Goal: Find specific page/section: Find specific page/section

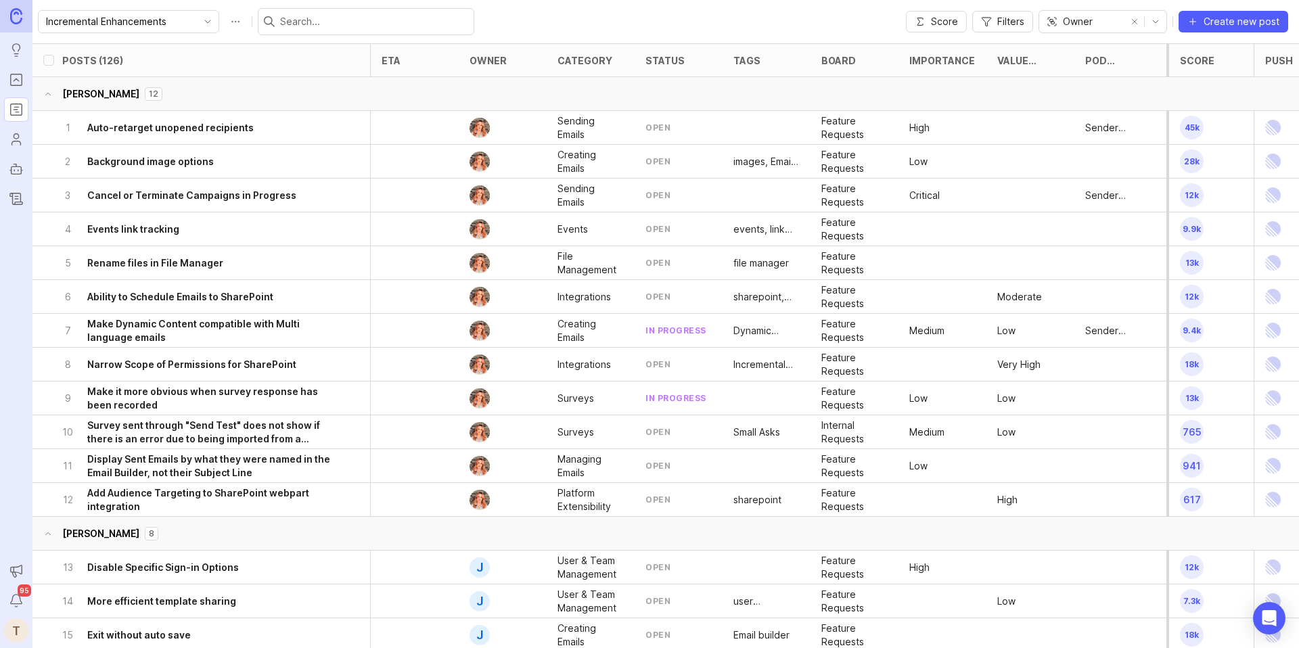
click at [197, 19] on icon "toggle icon" at bounding box center [208, 21] width 22 height 11
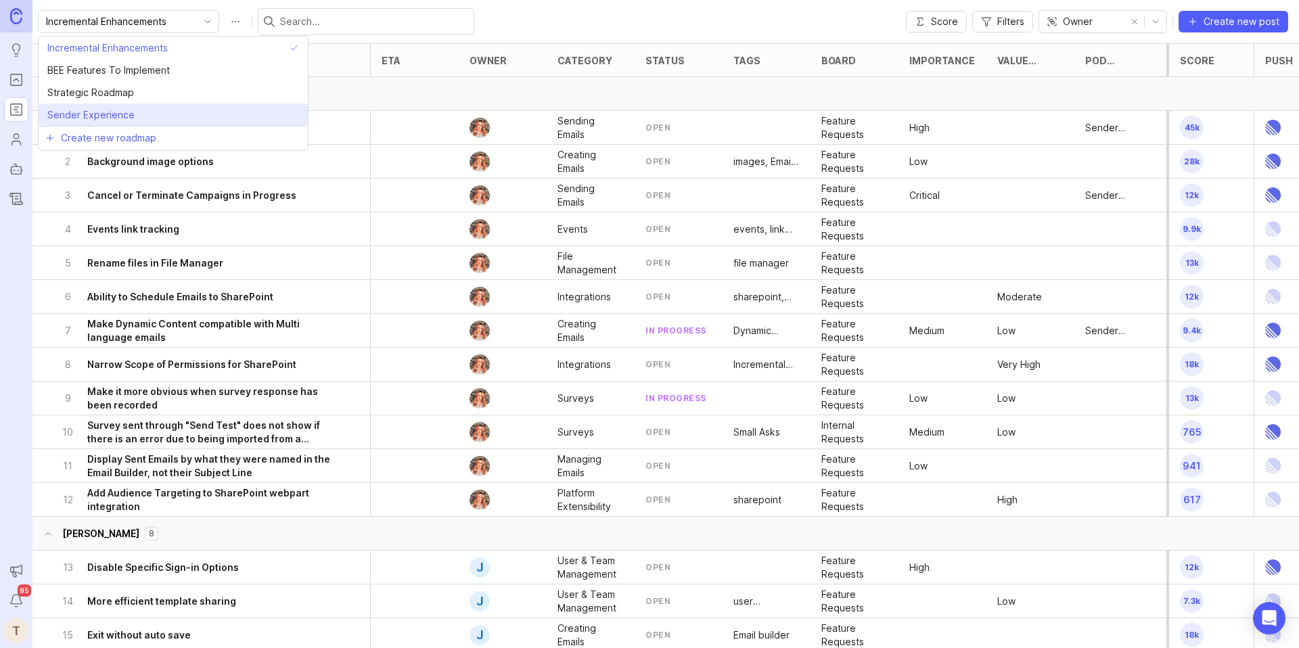
click at [139, 113] on li "Sender Experience" at bounding box center [173, 115] width 269 height 22
type input "Sender Experience"
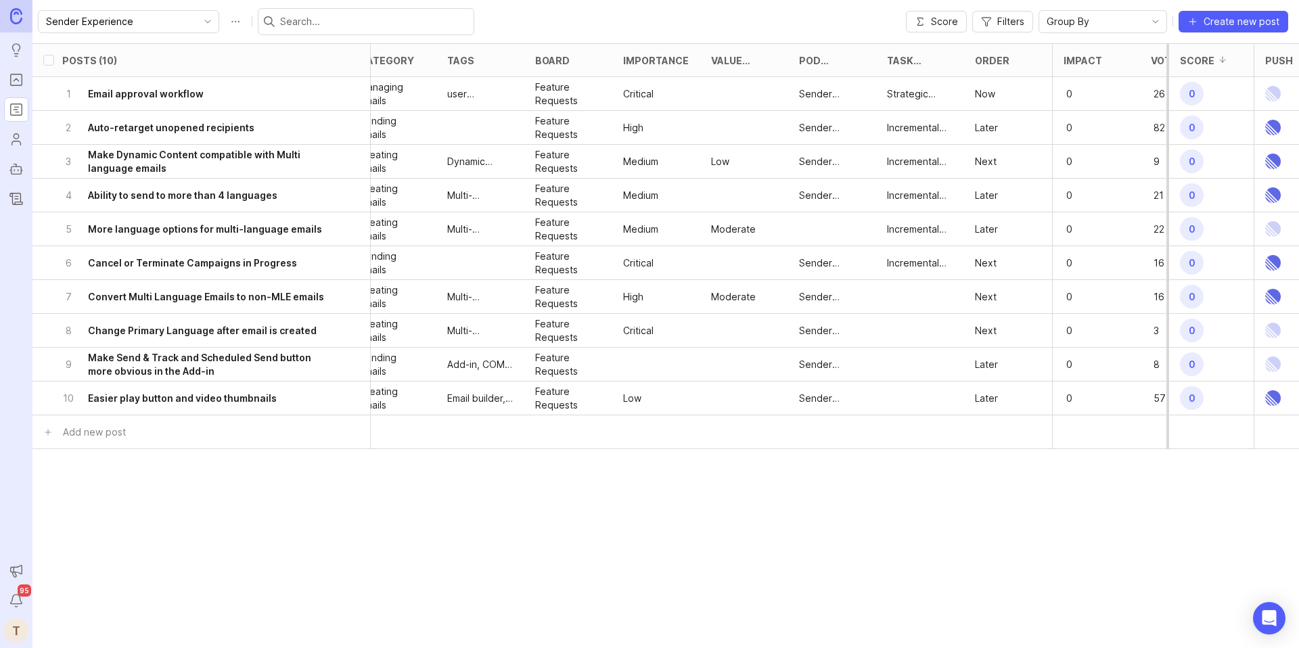
scroll to position [0, 439]
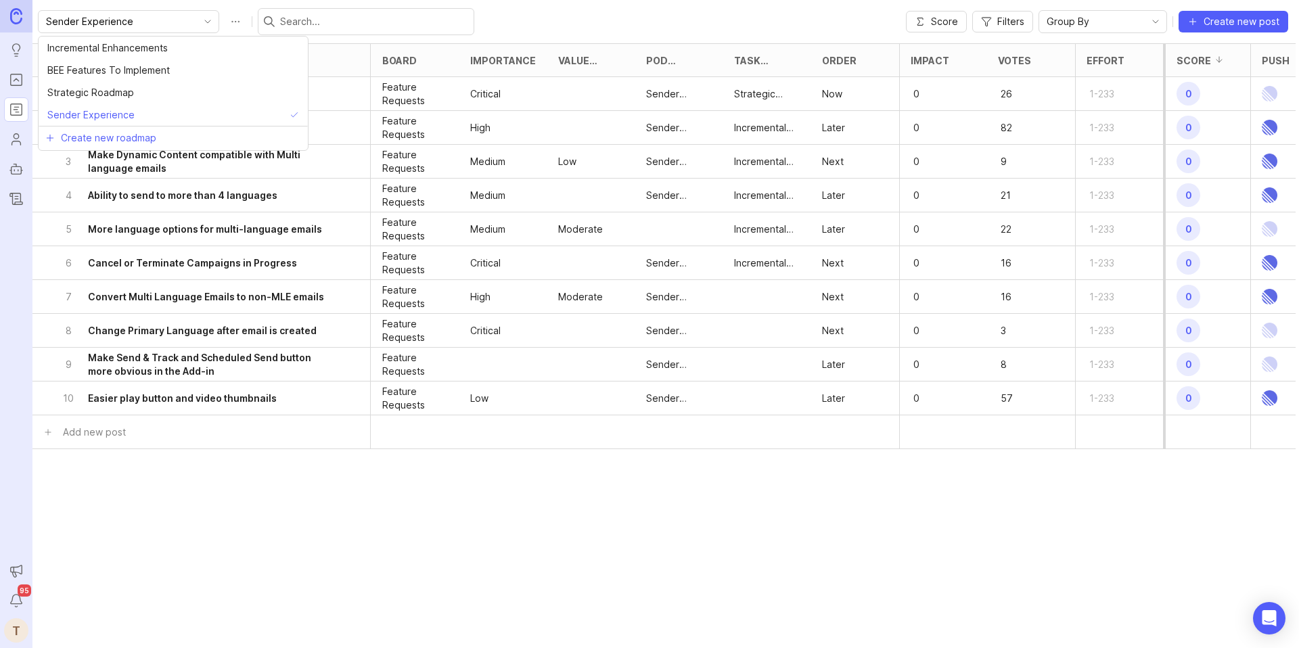
click at [154, 22] on input "Sender Experience" at bounding box center [121, 21] width 150 height 15
click at [127, 55] on span "Incremental Enhancements" at bounding box center [107, 48] width 120 height 15
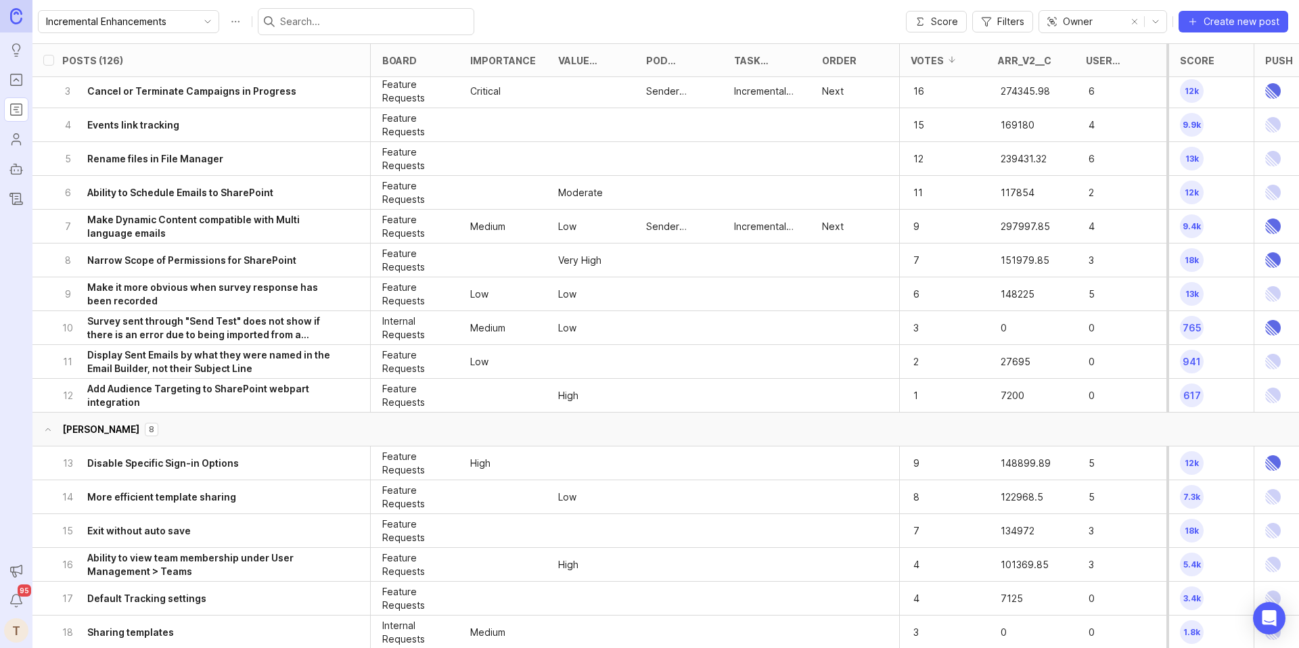
scroll to position [0, 439]
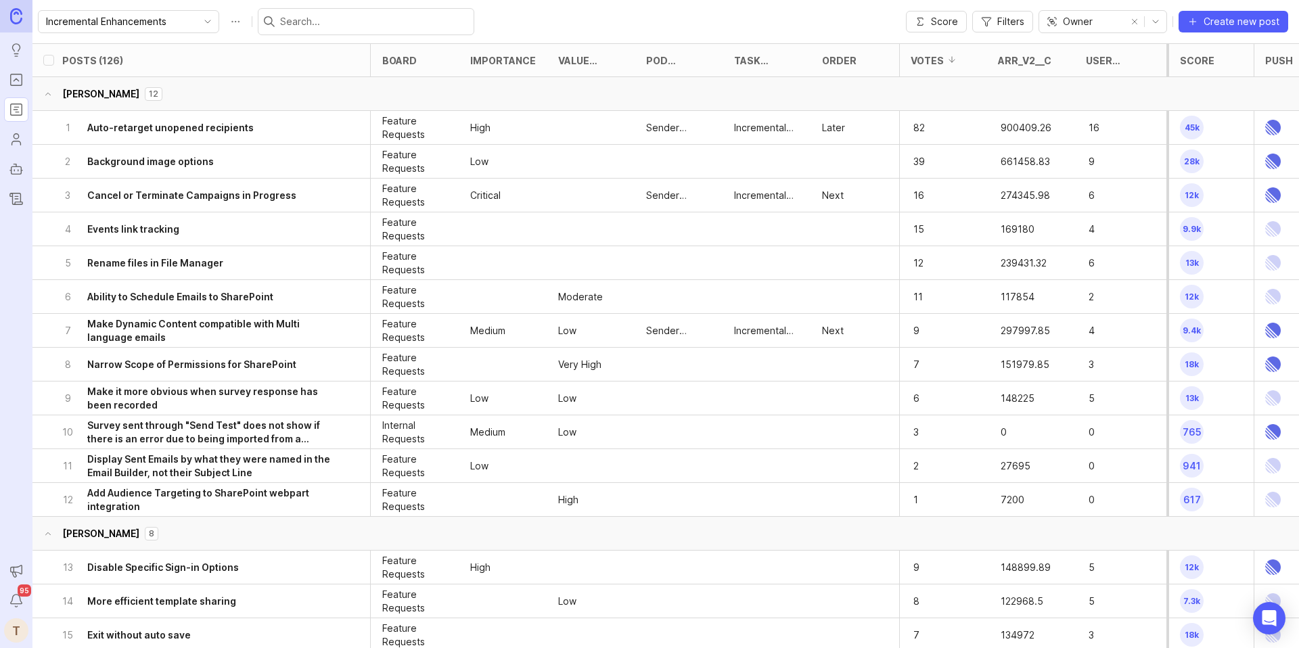
click at [1135, 19] on button "remove selection" at bounding box center [1134, 21] width 19 height 19
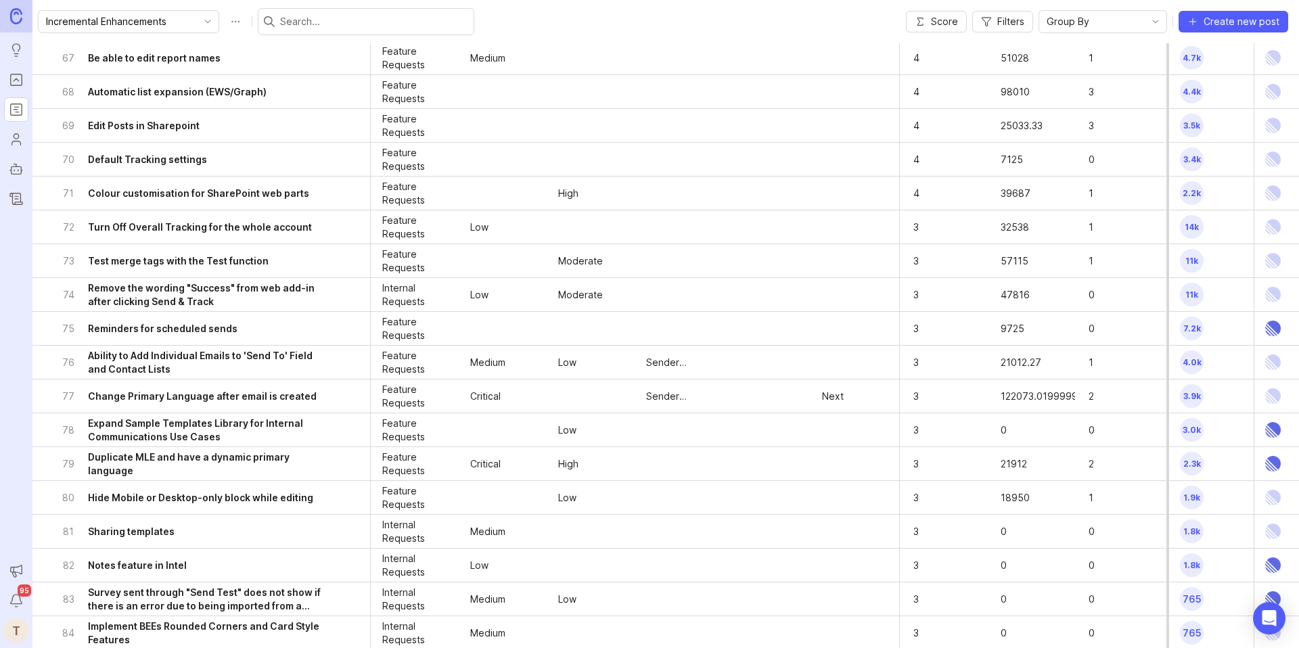
scroll to position [2272, 439]
click at [286, 558] on div "82 Notes feature in Intel" at bounding box center [197, 562] width 270 height 33
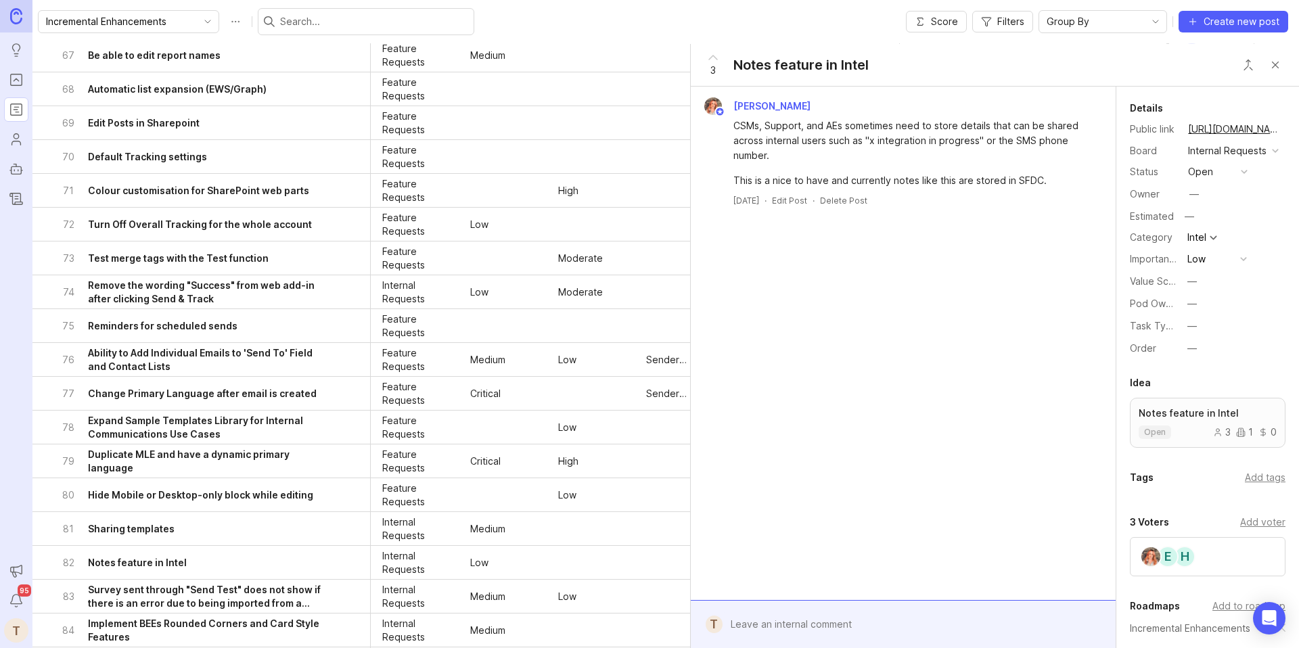
click at [1111, 247] on div "Bronwen W CSMs, Support, and AEs sometimes need to store details that can be sh…" at bounding box center [903, 344] width 425 height 514
click at [1187, 300] on button "—" at bounding box center [1218, 304] width 68 height 18
click at [1189, 403] on li "Platform" at bounding box center [1218, 402] width 68 height 25
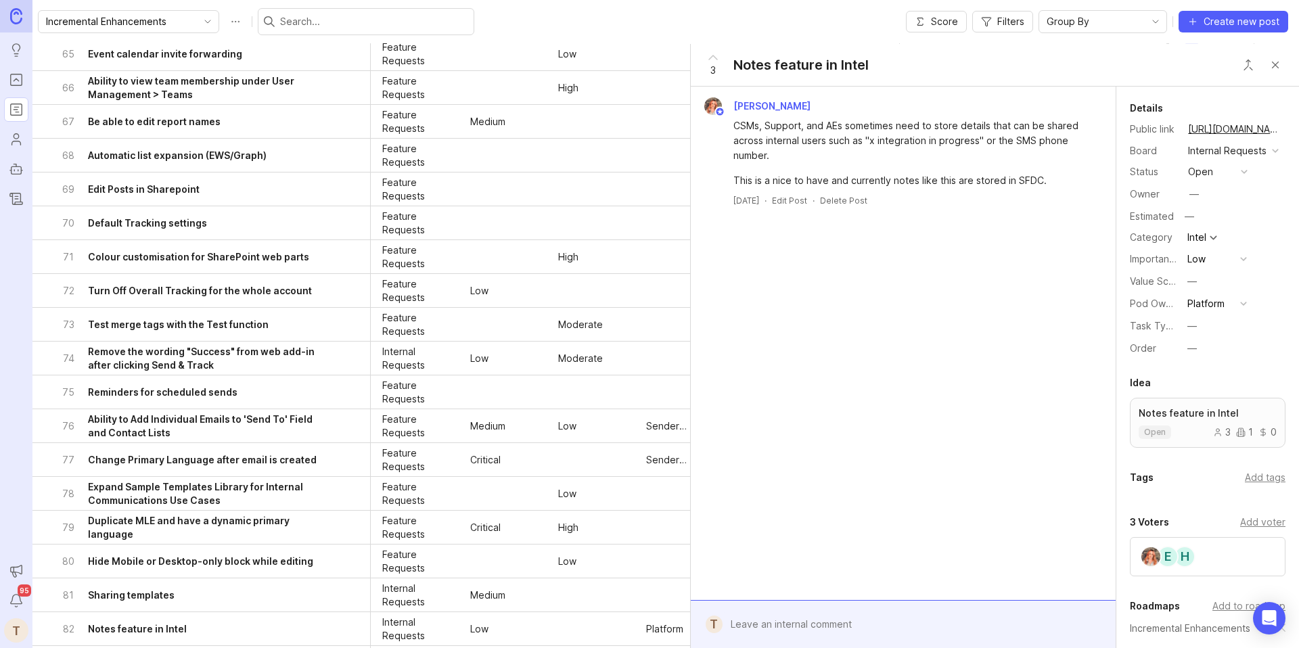
scroll to position [2194, 439]
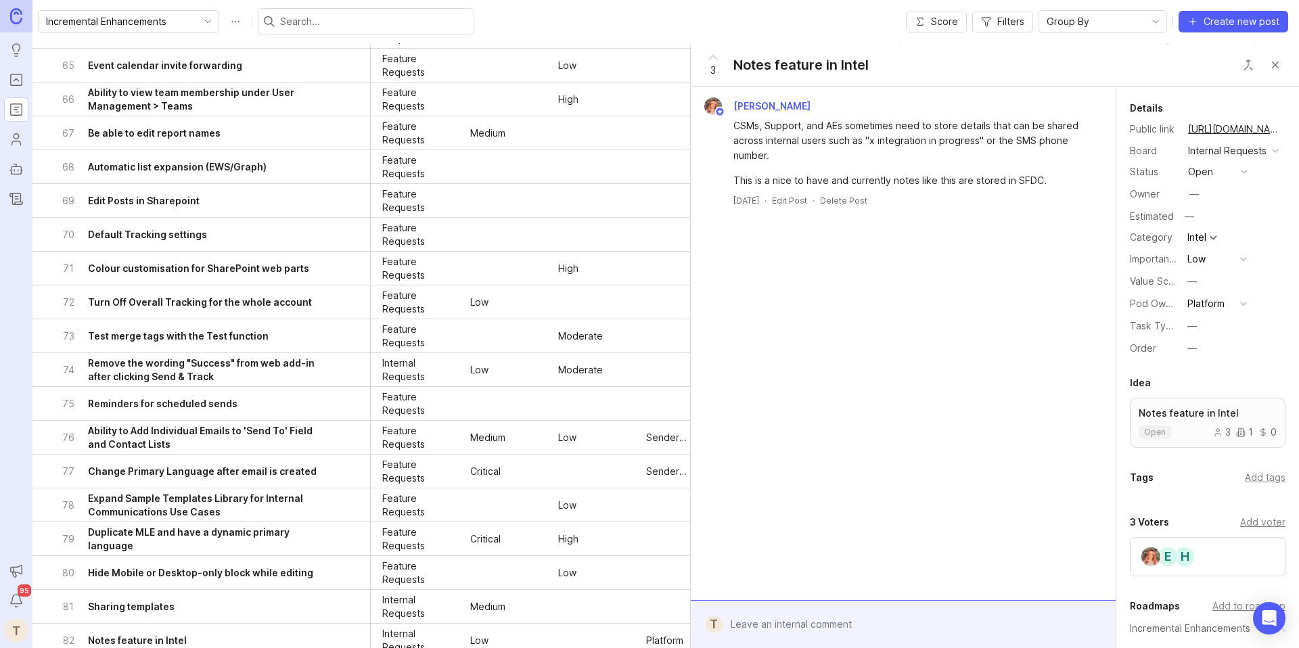
click at [259, 275] on div "71 Colour customisation for SharePoint web parts" at bounding box center [197, 268] width 270 height 33
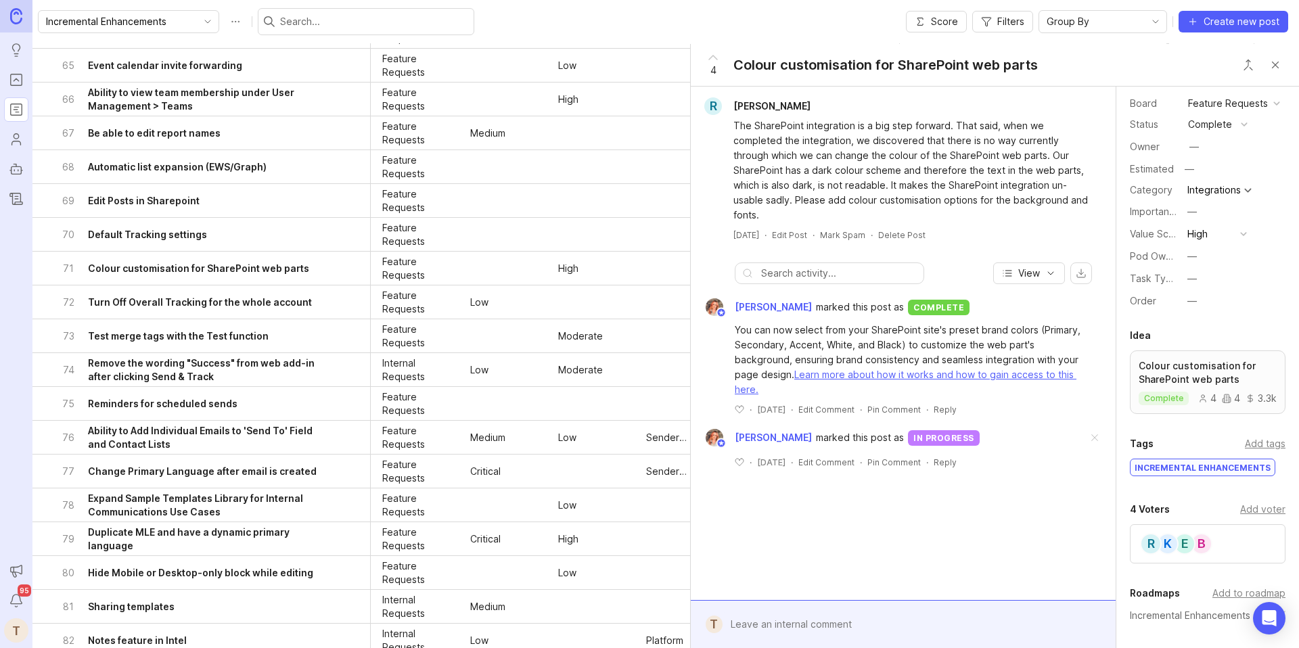
scroll to position [73, 0]
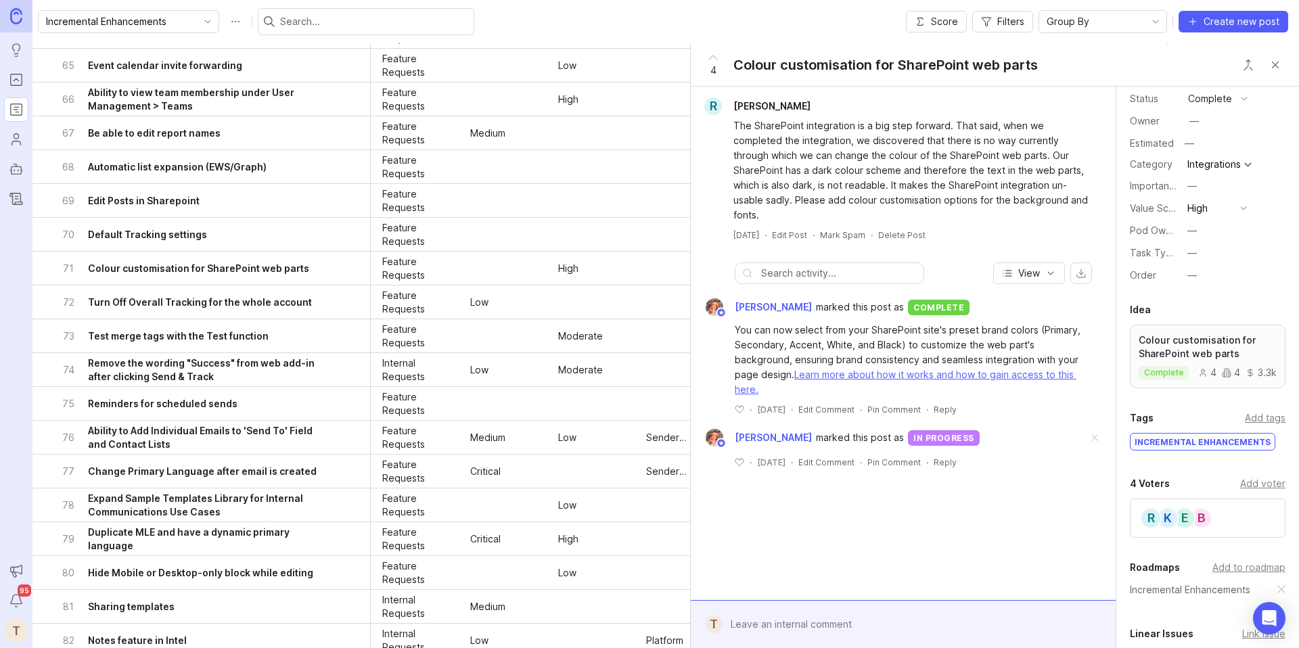
click at [1280, 67] on button "Close button" at bounding box center [1275, 64] width 27 height 27
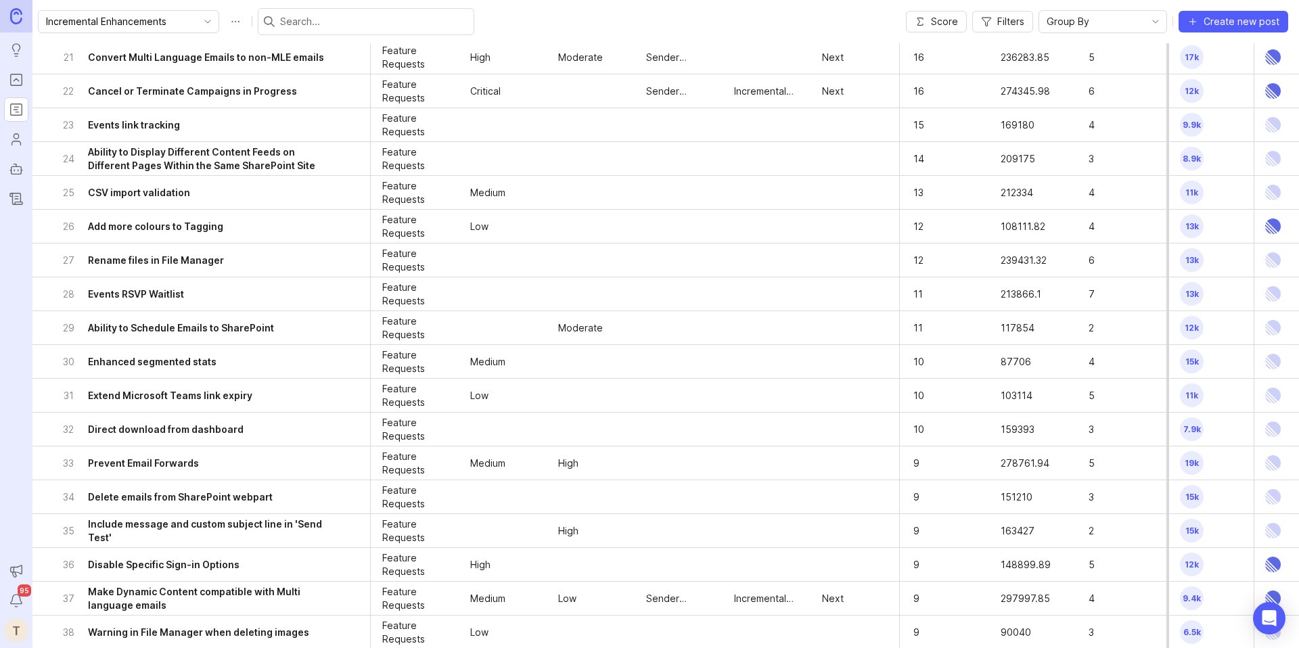
scroll to position [0, 439]
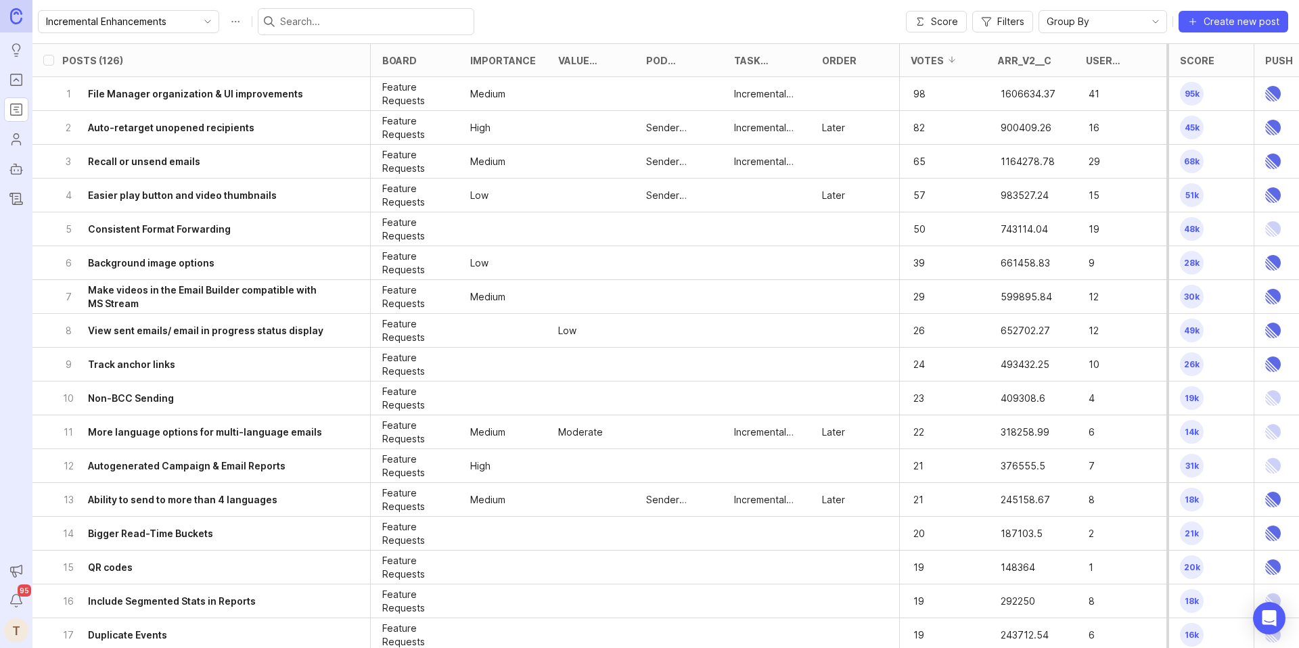
click at [989, 23] on icon "button" at bounding box center [986, 21] width 11 height 11
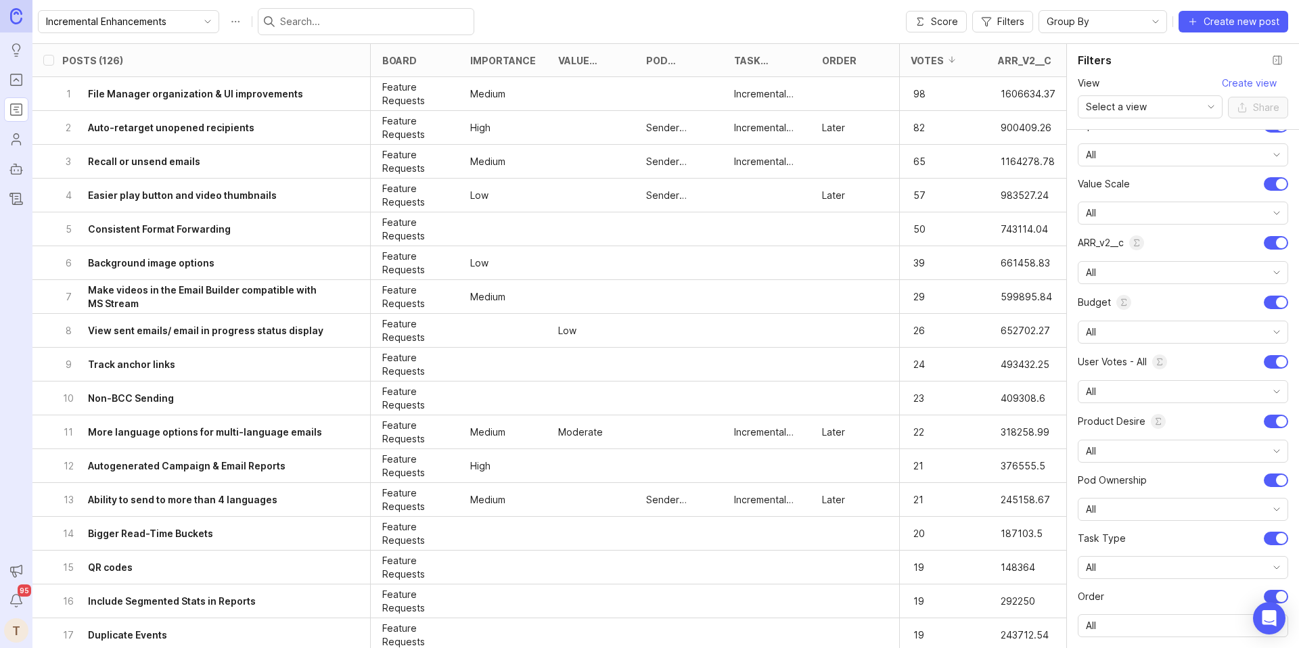
scroll to position [0, 0]
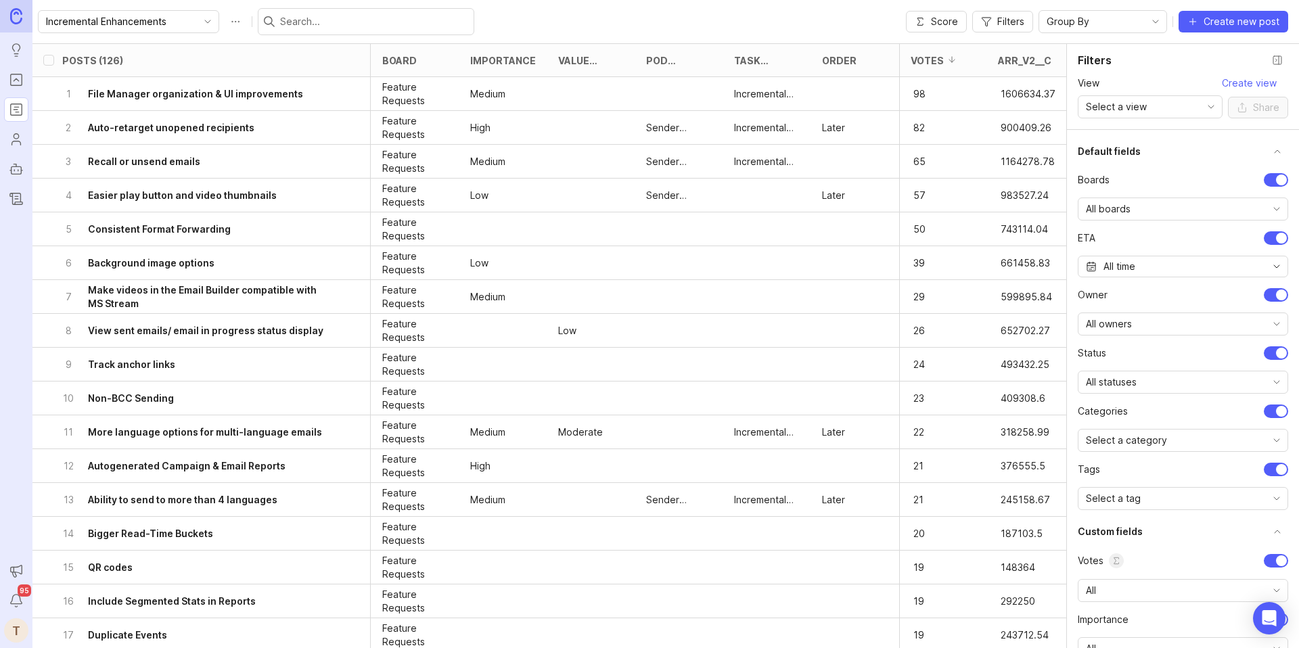
click at [1126, 383] on span "All statuses" at bounding box center [1111, 382] width 51 height 15
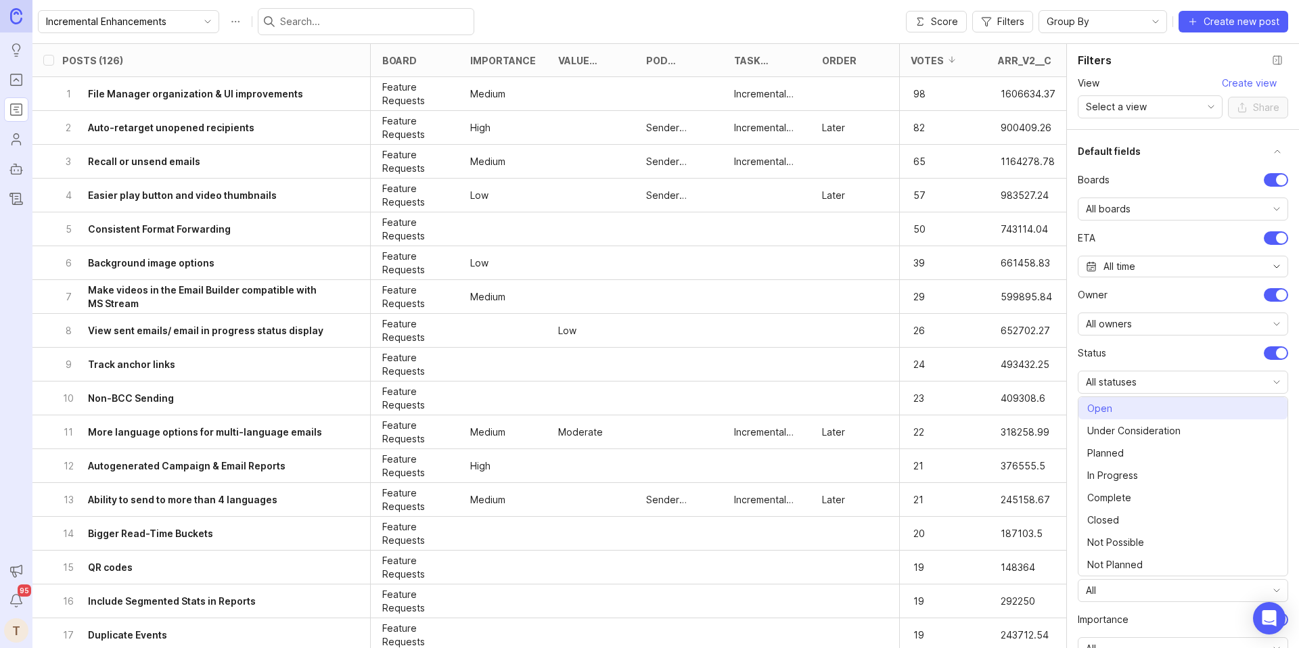
click at [1136, 406] on li "Open" at bounding box center [1183, 408] width 209 height 22
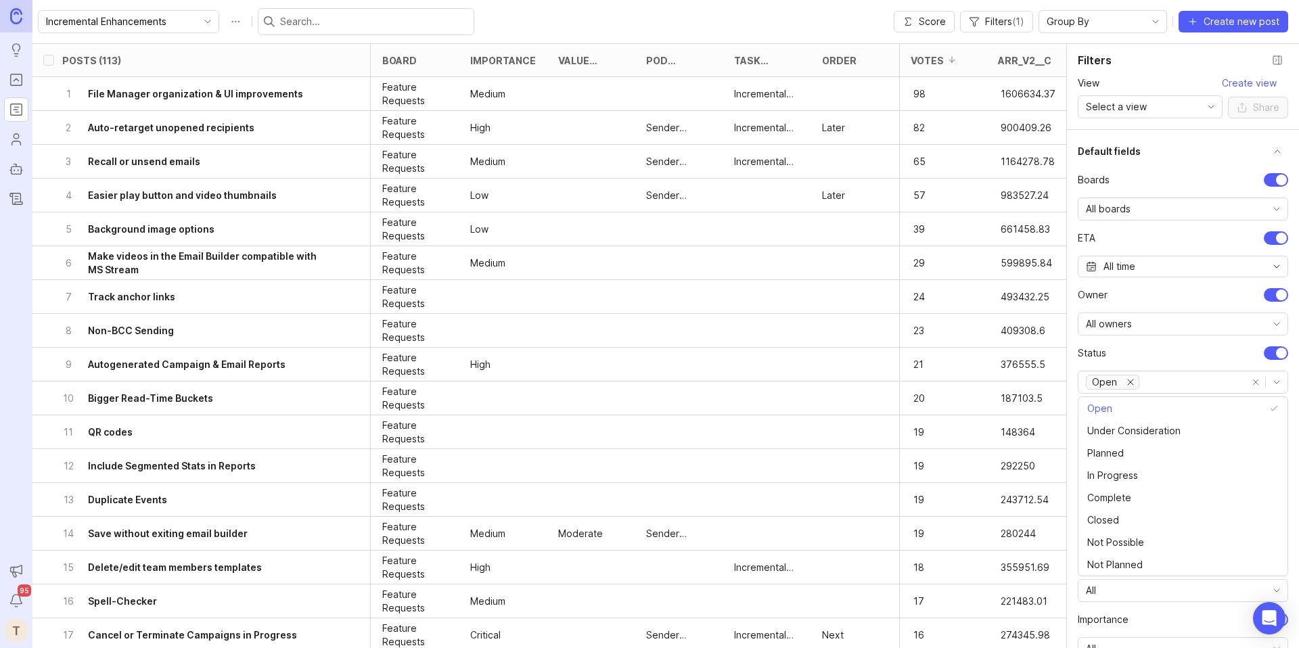
click at [1208, 52] on div "Filters" at bounding box center [1183, 60] width 210 height 22
click at [1281, 64] on button "Close filter panel" at bounding box center [1278, 60] width 22 height 22
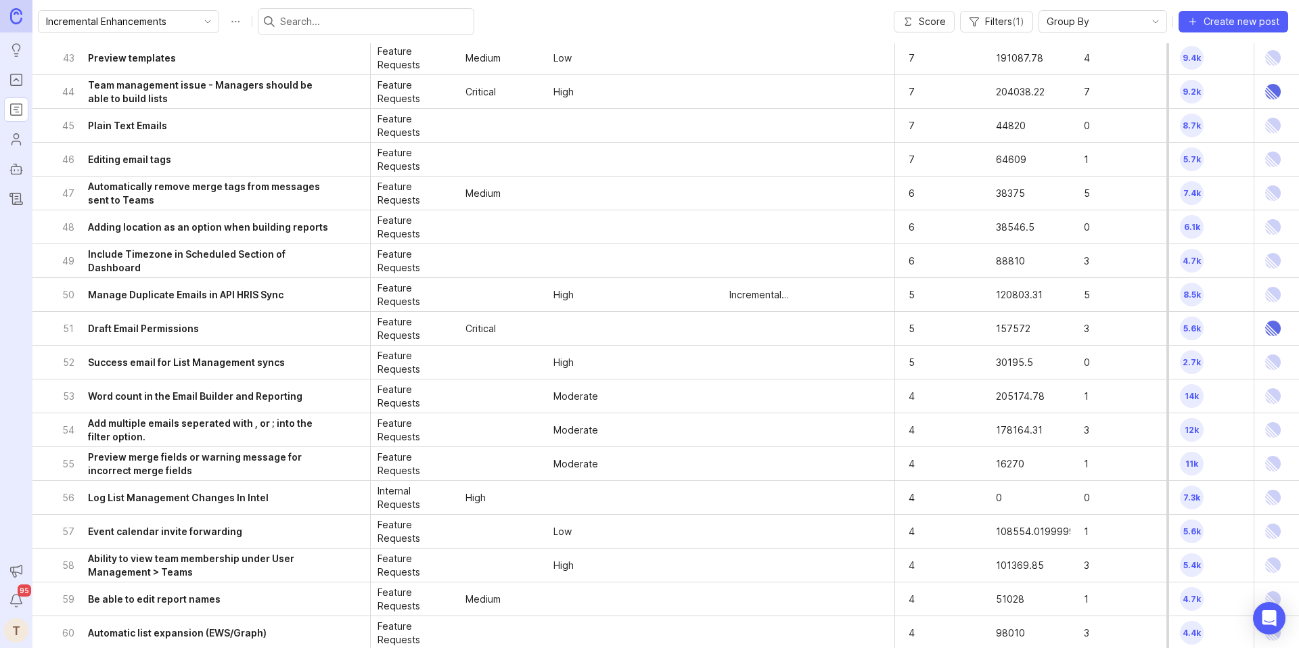
scroll to position [1465, 444]
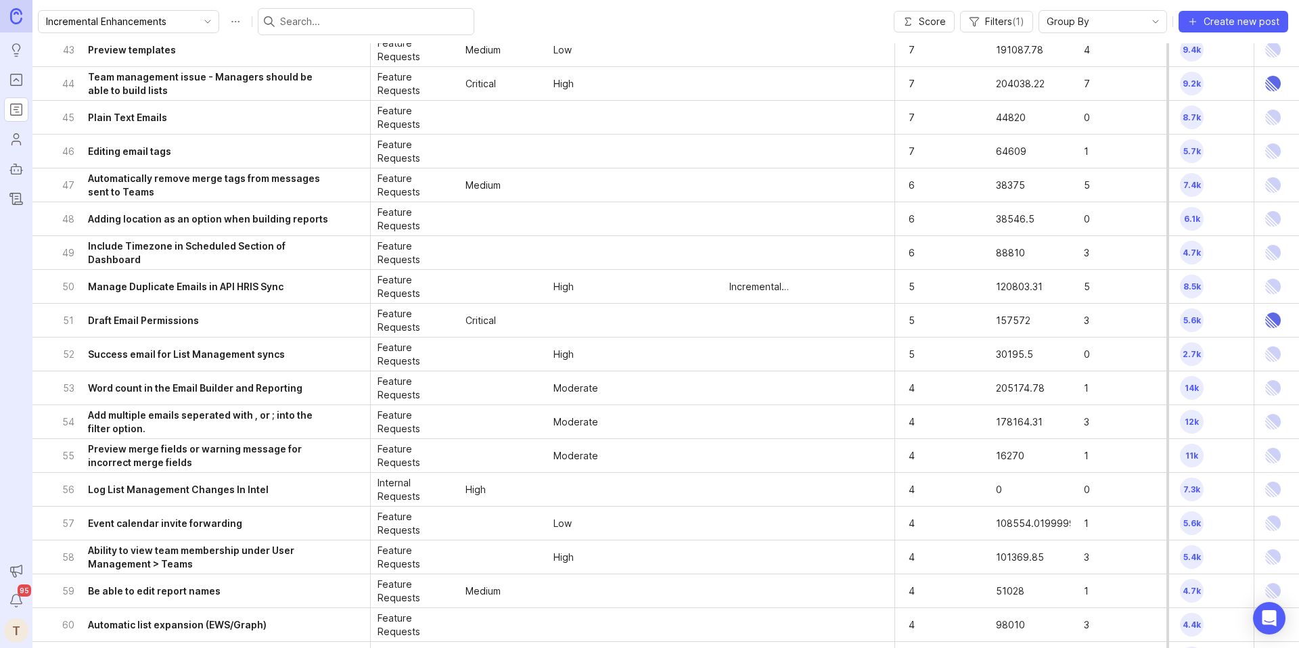
click at [179, 489] on h6 "Log List Management Changes In Intel" at bounding box center [178, 490] width 181 height 14
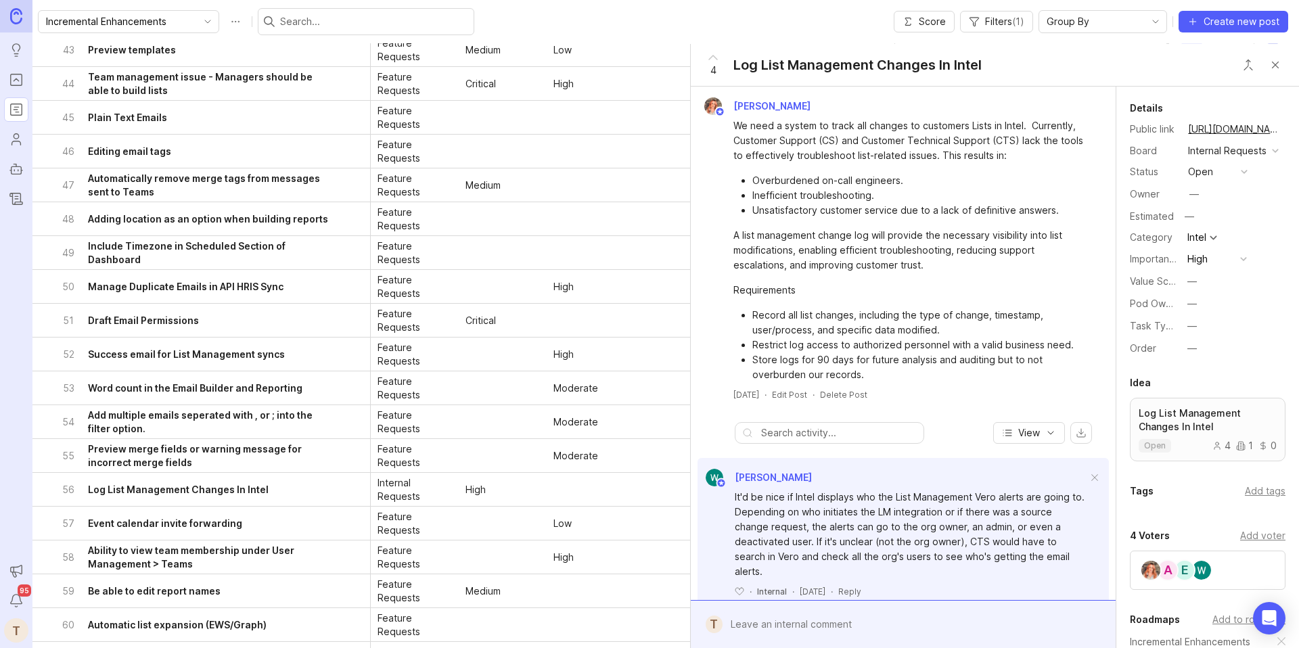
click at [1205, 304] on button "—" at bounding box center [1218, 304] width 68 height 18
click at [1215, 403] on li "Platform" at bounding box center [1218, 402] width 68 height 25
click at [1279, 58] on button "Close button" at bounding box center [1275, 64] width 27 height 27
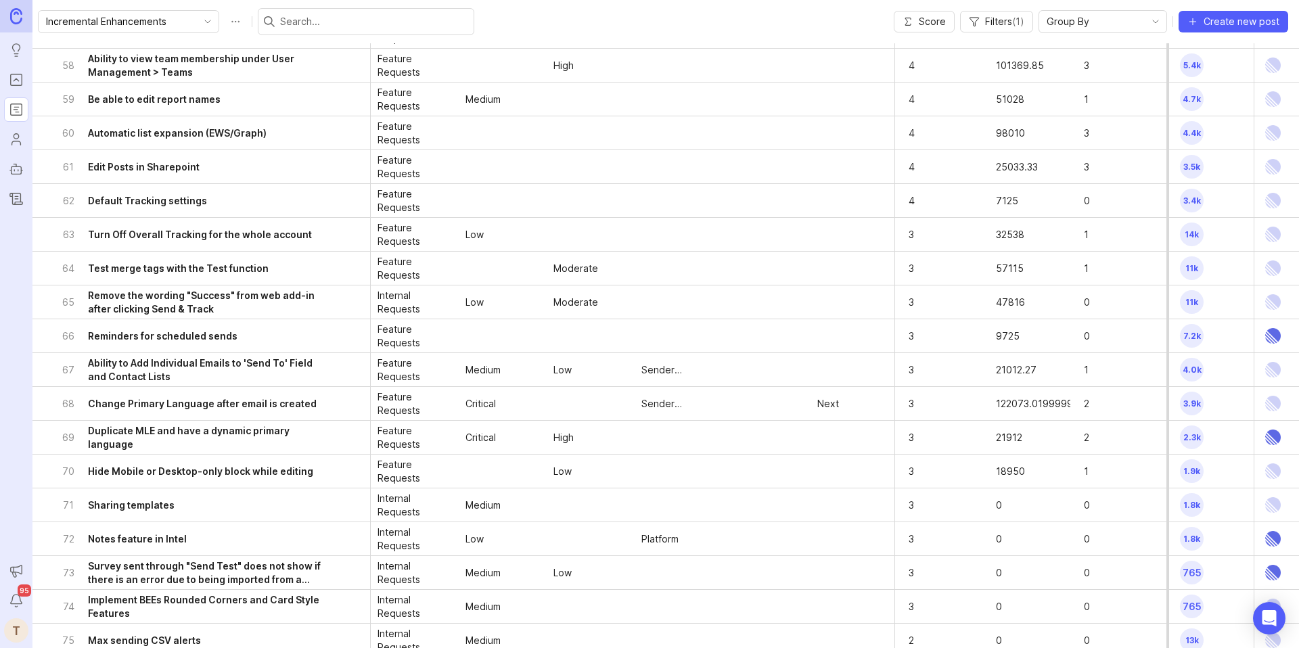
scroll to position [1960, 444]
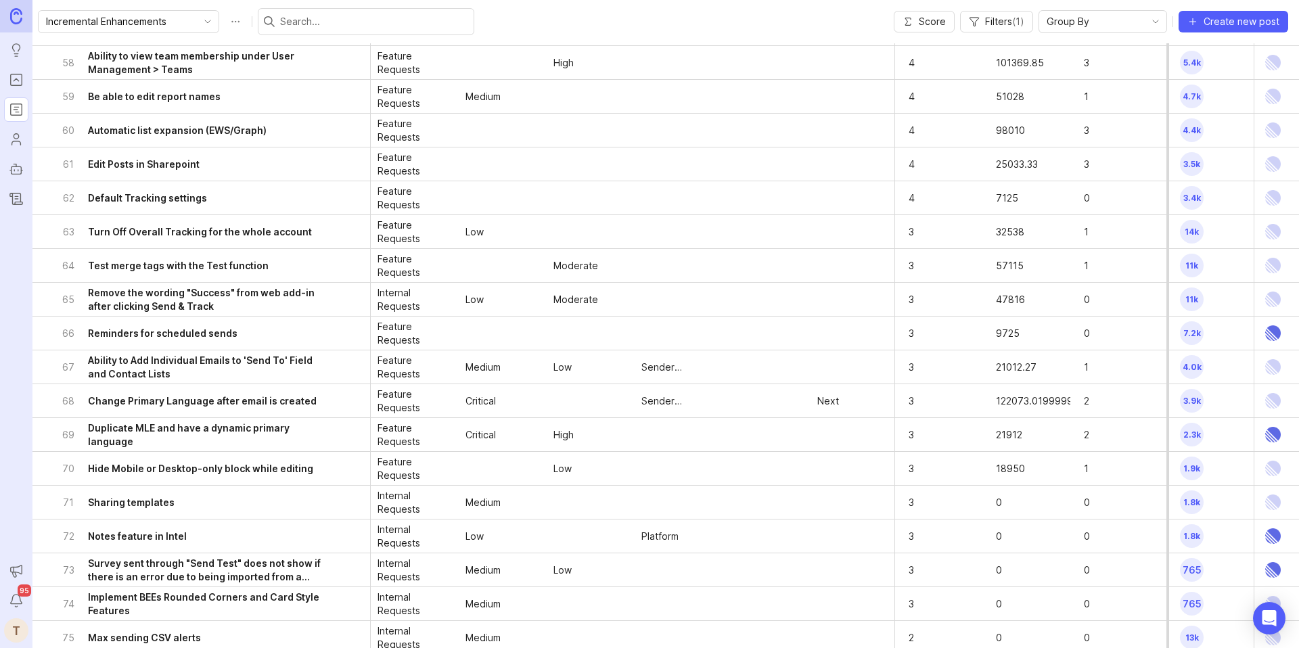
click at [186, 543] on div "72 Notes feature in Intel" at bounding box center [197, 536] width 270 height 33
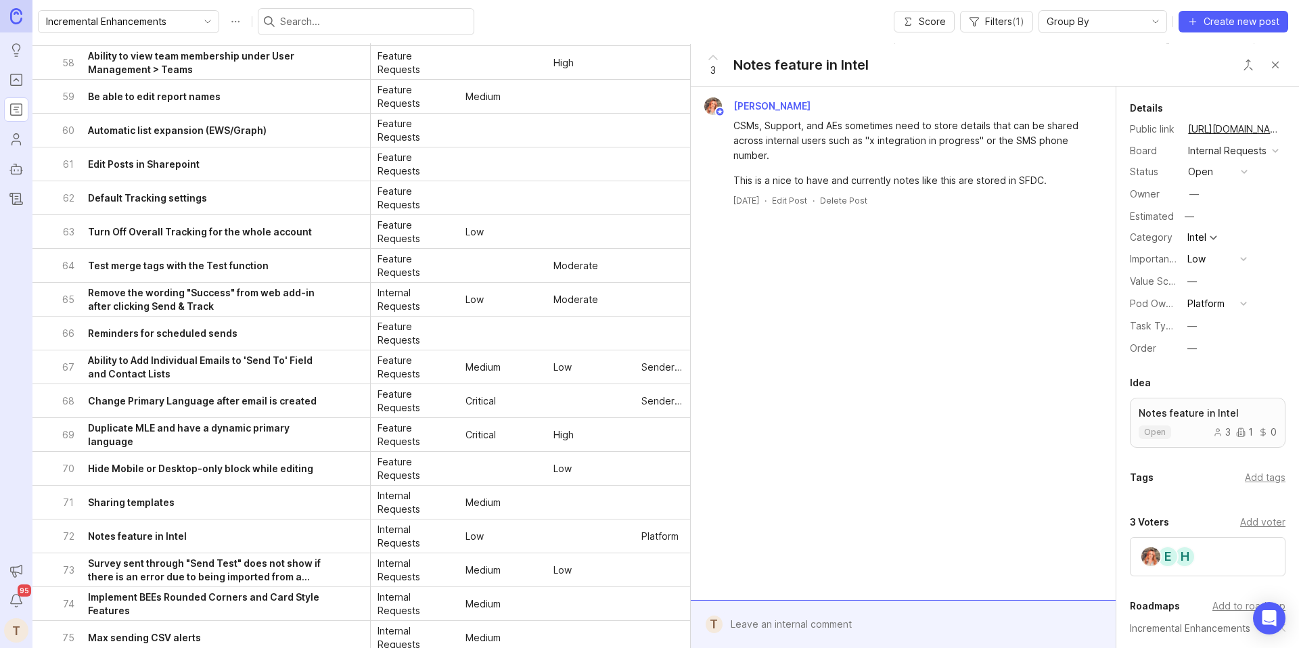
click at [1282, 62] on button "Close button" at bounding box center [1275, 64] width 27 height 27
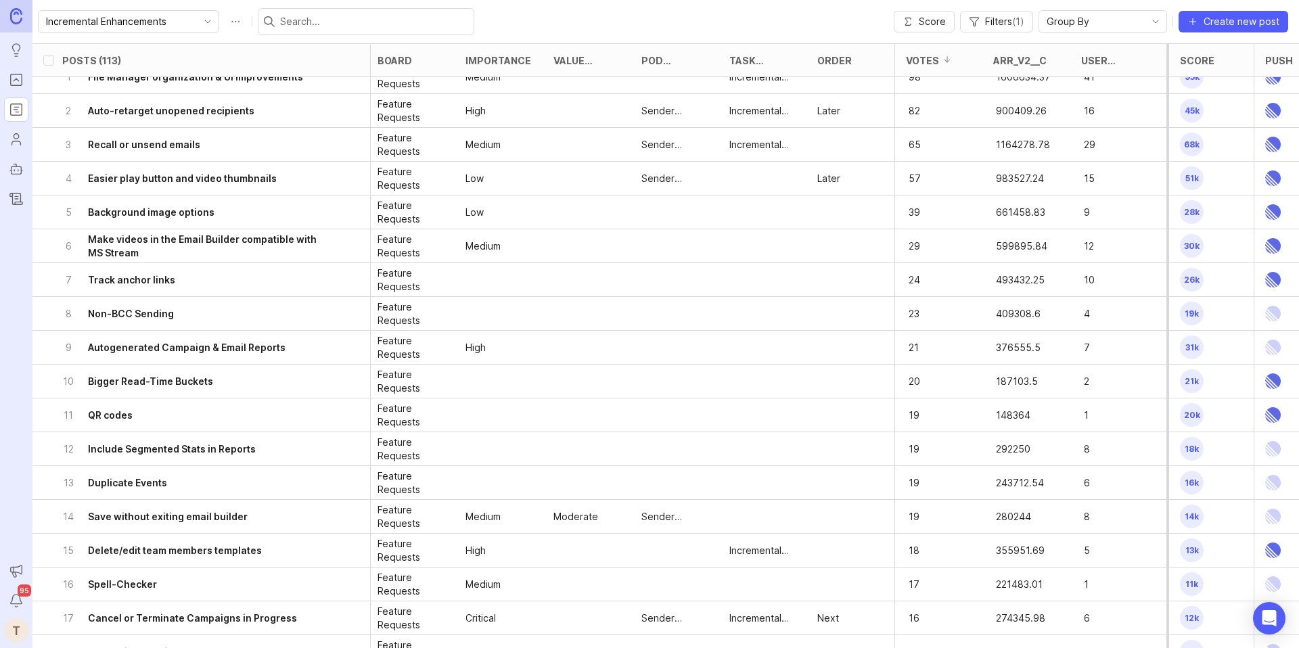
scroll to position [0, 444]
